Goal: Information Seeking & Learning: Learn about a topic

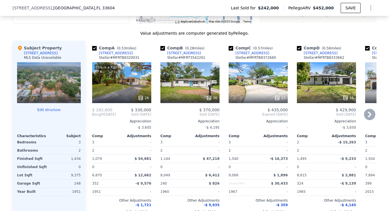
scroll to position [567, 0]
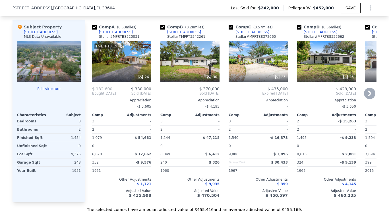
click at [261, 59] on div "23" at bounding box center [258, 61] width 59 height 41
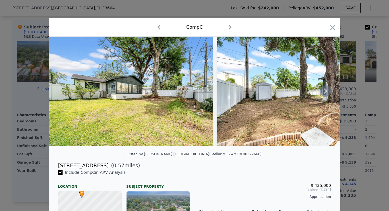
click at [324, 94] on icon at bounding box center [324, 91] width 3 height 6
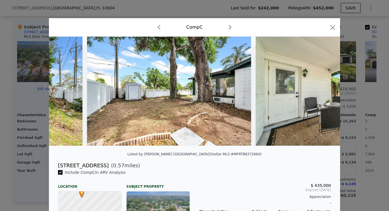
click at [324, 94] on img at bounding box center [338, 91] width 164 height 109
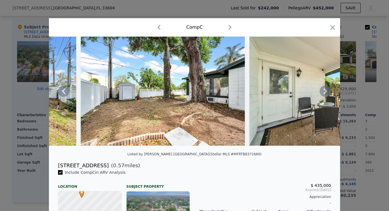
click at [324, 94] on icon at bounding box center [324, 91] width 3 height 6
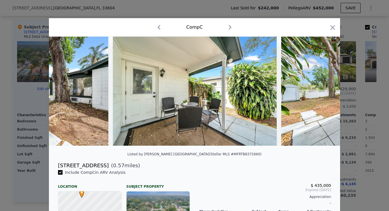
click at [324, 94] on img at bounding box center [363, 91] width 164 height 109
click at [324, 94] on icon at bounding box center [324, 91] width 3 height 6
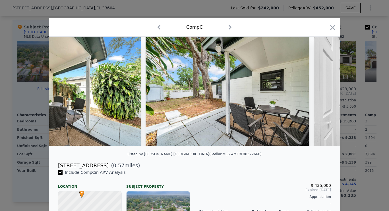
click at [324, 94] on img at bounding box center [396, 91] width 164 height 109
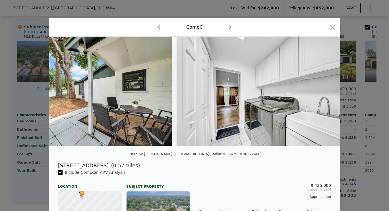
click at [324, 94] on img at bounding box center [259, 91] width 164 height 109
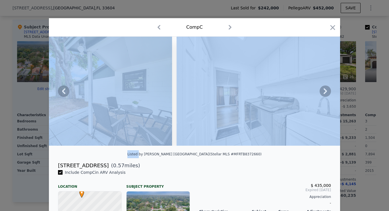
click at [324, 94] on icon at bounding box center [324, 91] width 3 height 6
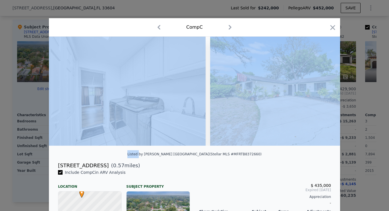
scroll to position [0, 682]
click at [324, 94] on img at bounding box center [291, 91] width 164 height 109
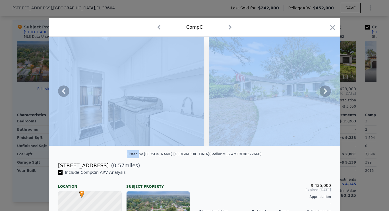
click at [233, 150] on div at bounding box center [194, 94] width 291 height 114
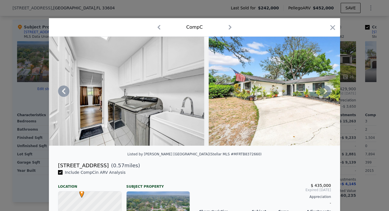
click at [320, 95] on icon at bounding box center [325, 91] width 11 height 11
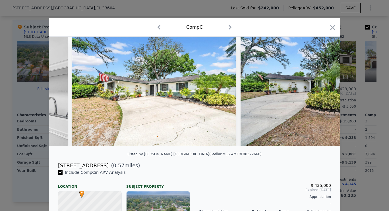
click at [319, 95] on img at bounding box center [322, 91] width 164 height 109
click at [321, 94] on icon at bounding box center [325, 91] width 11 height 11
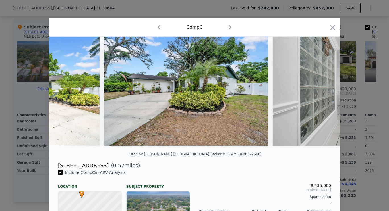
click at [321, 94] on div at bounding box center [194, 91] width 291 height 109
click at [321, 94] on icon at bounding box center [325, 91] width 11 height 11
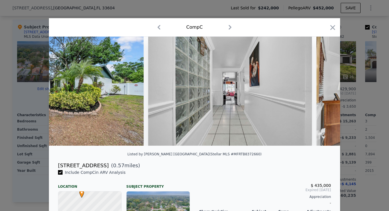
scroll to position [0, 1092]
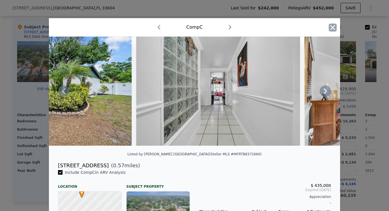
click at [331, 28] on icon "button" at bounding box center [332, 27] width 5 height 5
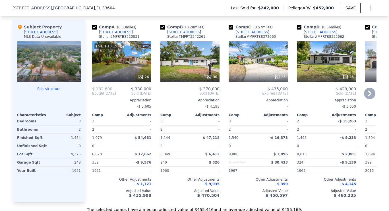
click at [127, 61] on div "This is a Flip 26" at bounding box center [121, 61] width 59 height 41
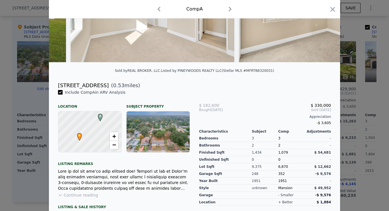
scroll to position [132, 0]
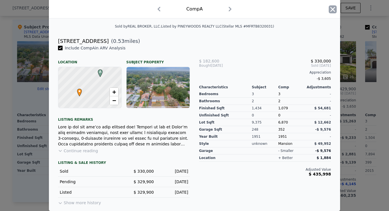
click at [330, 9] on icon "button" at bounding box center [332, 9] width 5 height 5
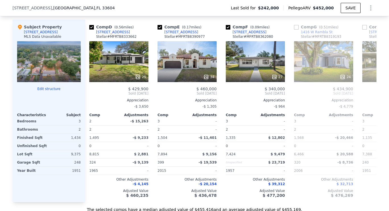
scroll to position [0, 218]
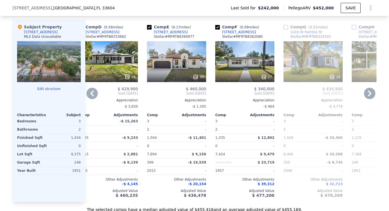
click at [242, 66] on div "27" at bounding box center [244, 61] width 59 height 41
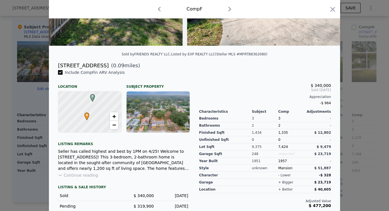
scroll to position [128, 0]
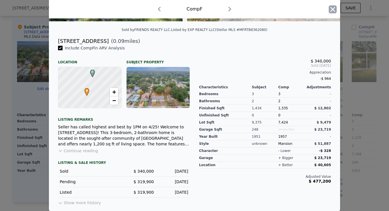
click at [333, 11] on icon "button" at bounding box center [333, 9] width 8 height 8
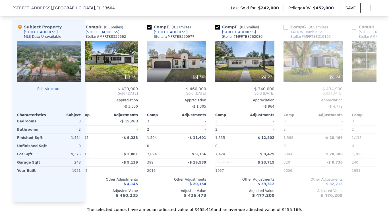
click at [53, 82] on div at bounding box center [49, 77] width 64 height 10
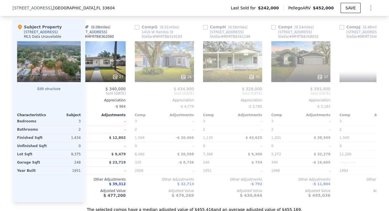
scroll to position [0, 373]
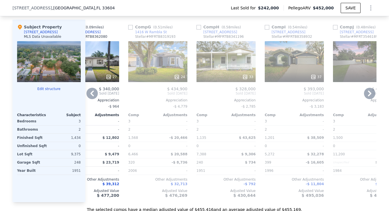
drag, startPoint x: 164, startPoint y: 62, endPoint x: 151, endPoint y: 56, distance: 15.0
click at [151, 56] on div "24" at bounding box center [157, 61] width 59 height 41
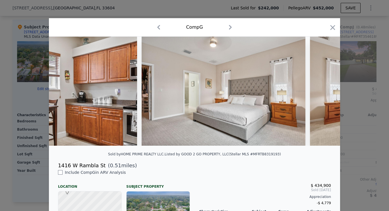
scroll to position [0, 2475]
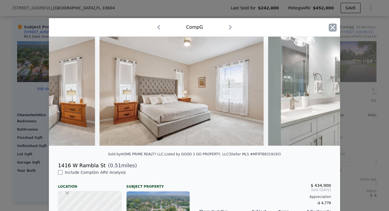
click at [330, 27] on icon "button" at bounding box center [332, 27] width 5 height 5
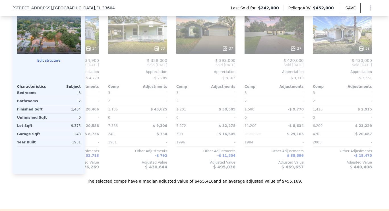
scroll to position [0, 463]
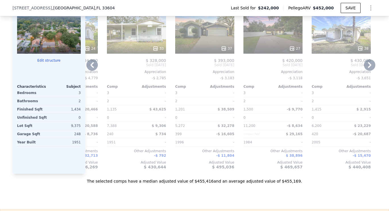
click at [125, 29] on div "33" at bounding box center [136, 33] width 59 height 41
